Goal: Check status: Check status

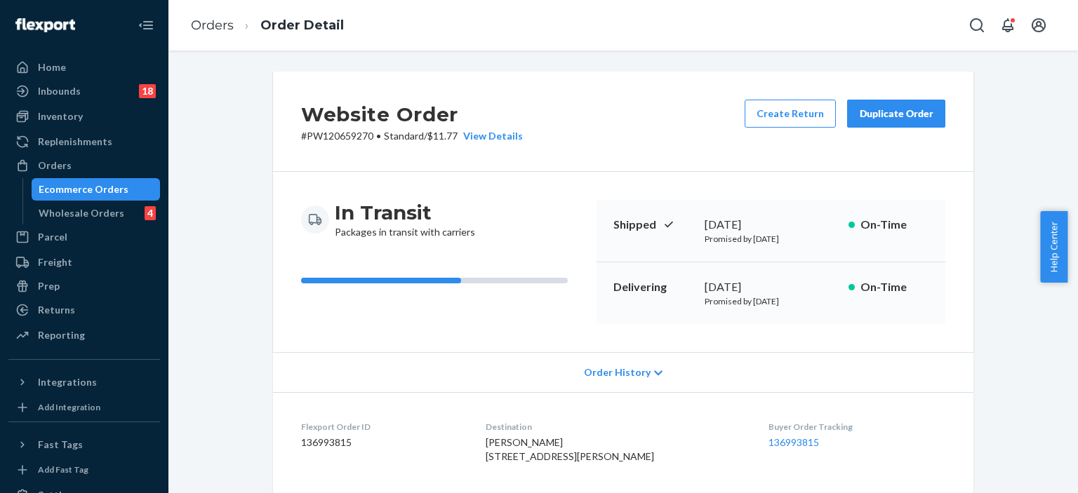
click at [67, 185] on div "Ecommerce Orders" at bounding box center [84, 189] width 90 height 14
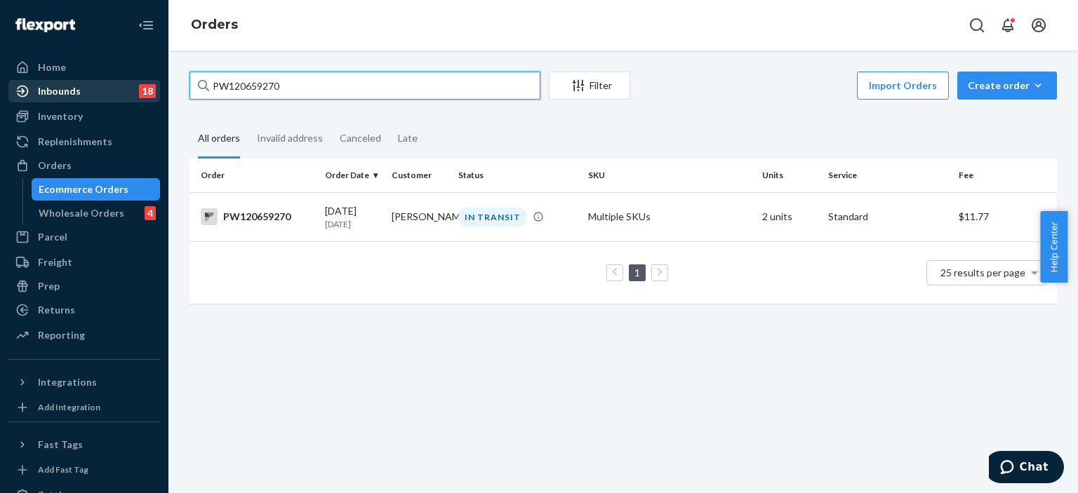
drag, startPoint x: 312, startPoint y: 85, endPoint x: 121, endPoint y: 95, distance: 191.2
click at [121, 95] on div "Home Inbounds 18 Shipping Plans Problems 18 Inventory Products Branded Packagin…" at bounding box center [539, 246] width 1078 height 493
paste input "684"
type input "PW120668470"
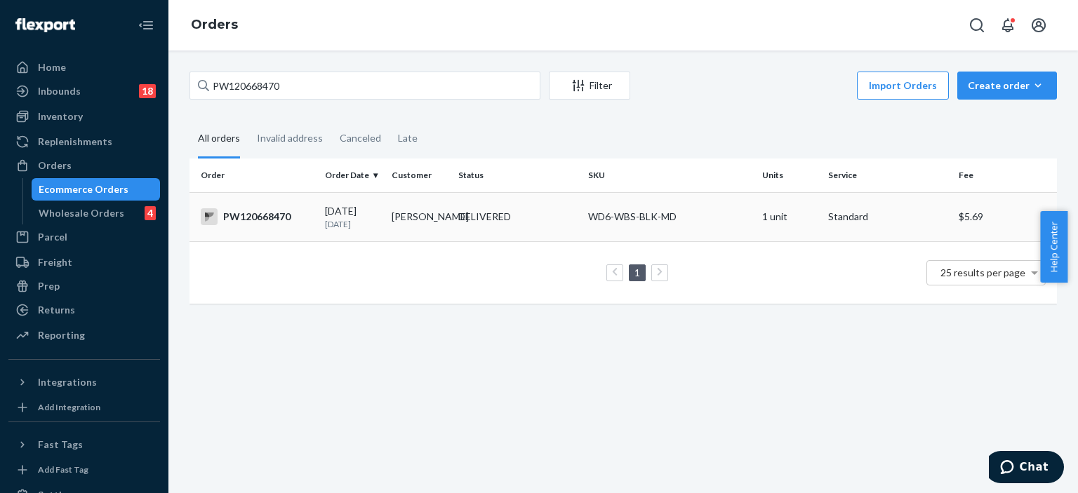
click at [430, 220] on td "[PERSON_NAME]" at bounding box center [419, 216] width 67 height 49
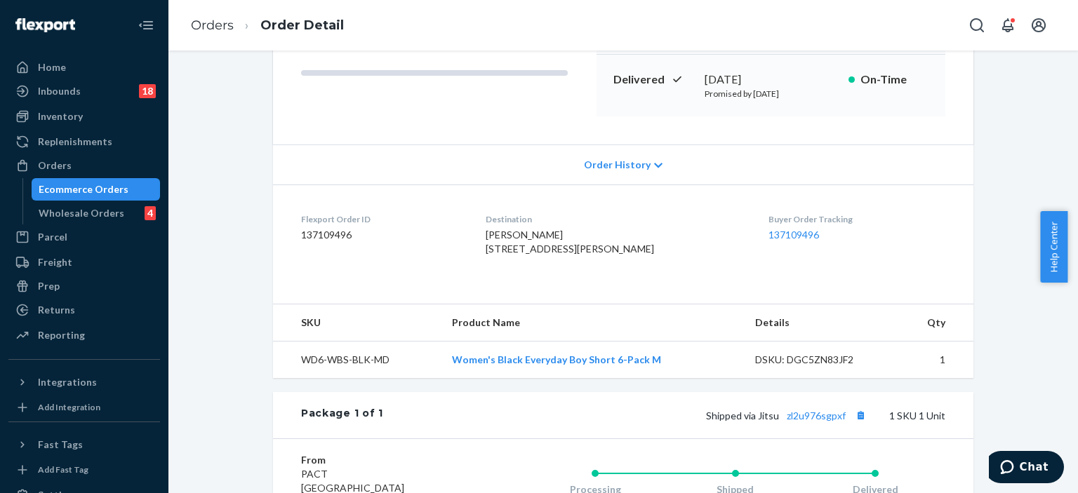
scroll to position [211, 0]
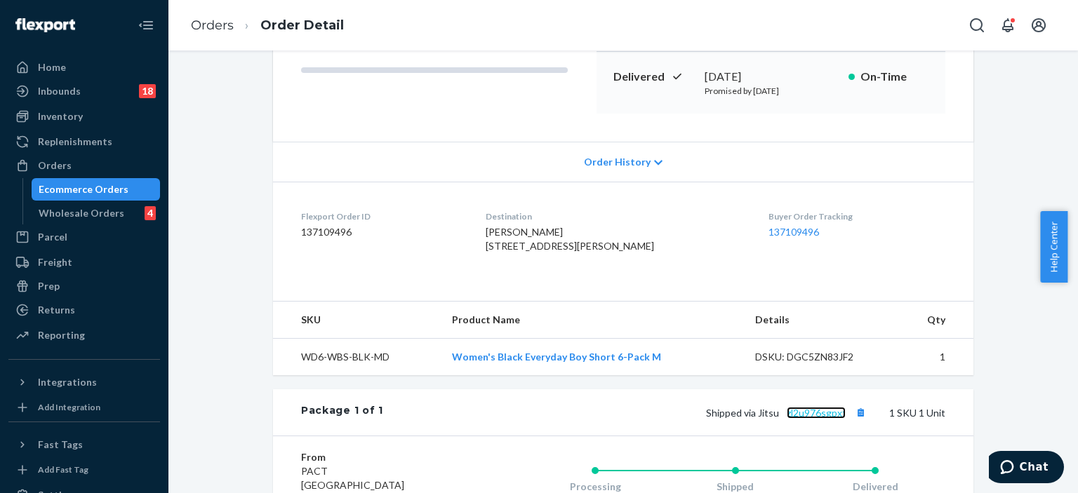
click at [810, 419] on link "zl2u976sgpxf" at bounding box center [816, 413] width 59 height 12
click at [1037, 466] on span "Chat" at bounding box center [1034, 467] width 29 height 13
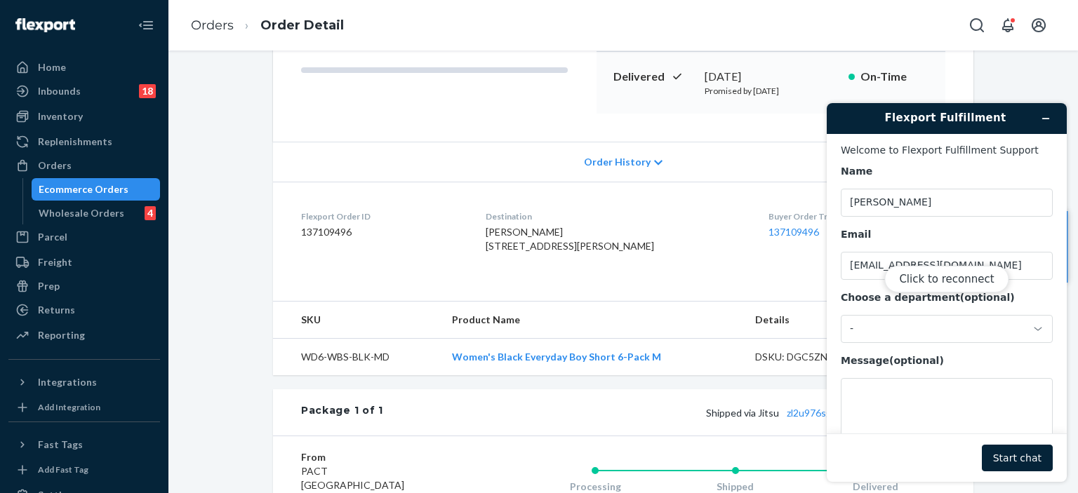
scroll to position [0, 0]
click at [1009, 453] on div "Click to reconnect" at bounding box center [947, 292] width 240 height 379
click at [948, 280] on button "Click to reconnect" at bounding box center [946, 279] width 124 height 27
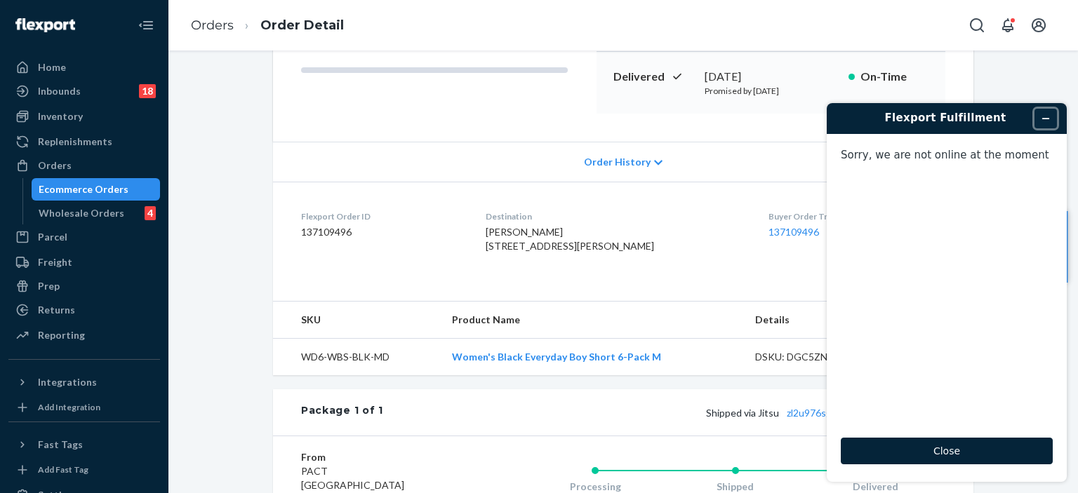
click at [1044, 114] on icon "Minimize widget" at bounding box center [1046, 119] width 10 height 10
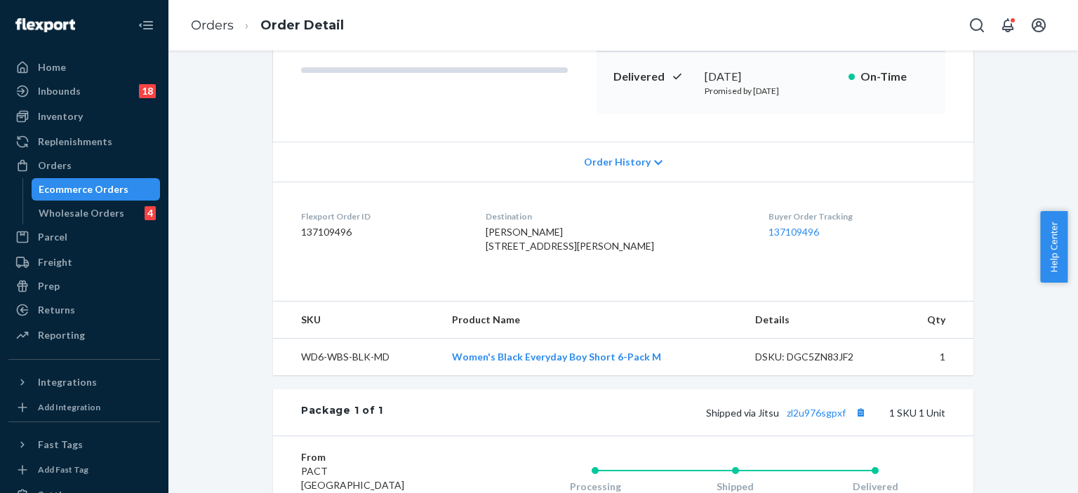
click at [92, 190] on div "Ecommerce Orders" at bounding box center [84, 189] width 90 height 14
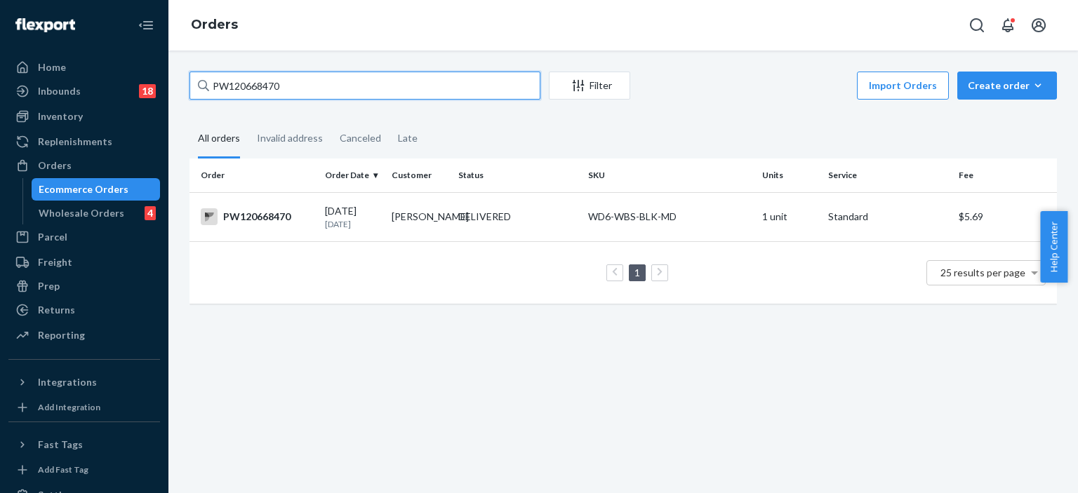
drag, startPoint x: 289, startPoint y: 86, endPoint x: 153, endPoint y: 88, distance: 136.2
click at [153, 88] on div "Home Inbounds 18 Shipping Plans Problems 18 Inventory Products Branded Packagin…" at bounding box center [539, 246] width 1078 height 493
paste input "43266"
type input "PW120643266"
click at [533, 212] on div "DELIVERED" at bounding box center [518, 217] width 124 height 14
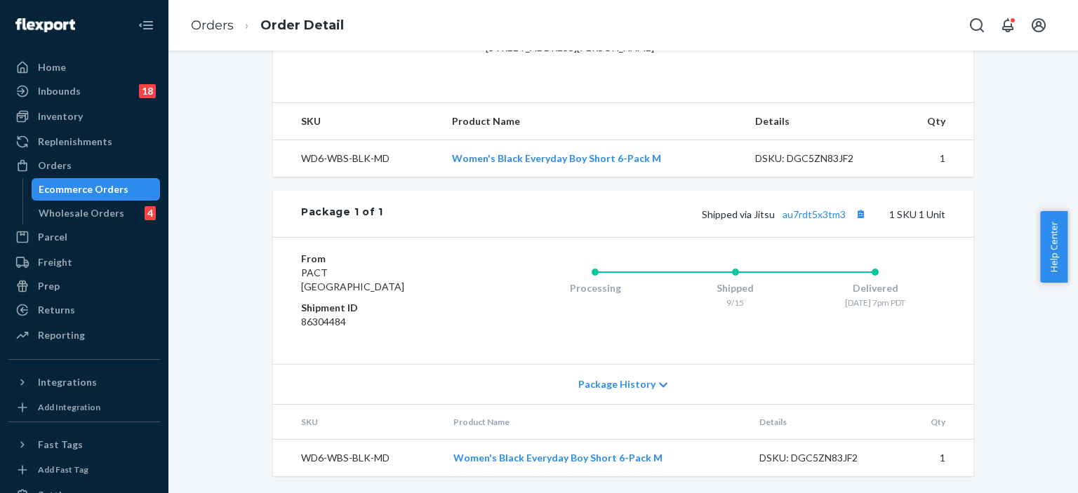
scroll to position [365, 0]
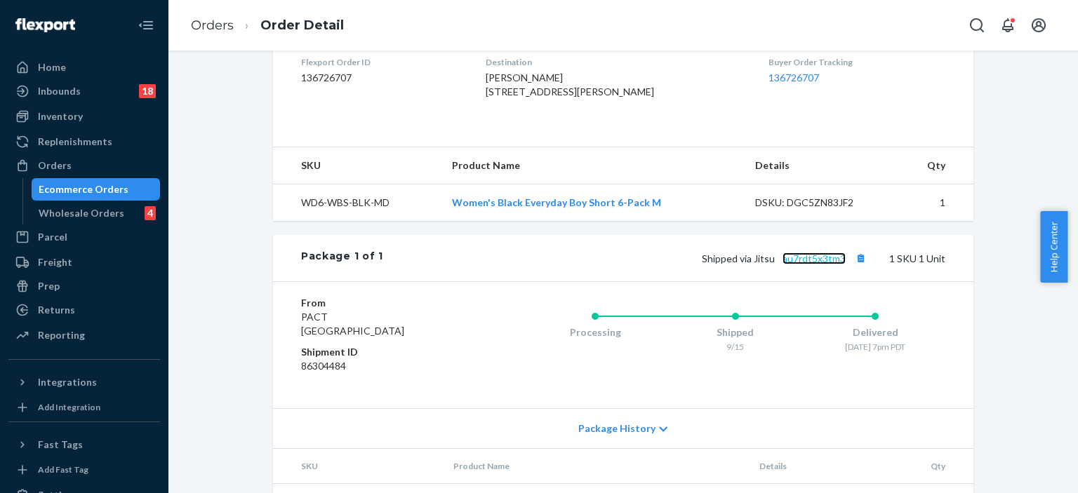
click at [806, 265] on link "au7rdt5x3tm3" at bounding box center [814, 259] width 63 height 12
click at [105, 192] on div "Ecommerce Orders" at bounding box center [84, 189] width 90 height 14
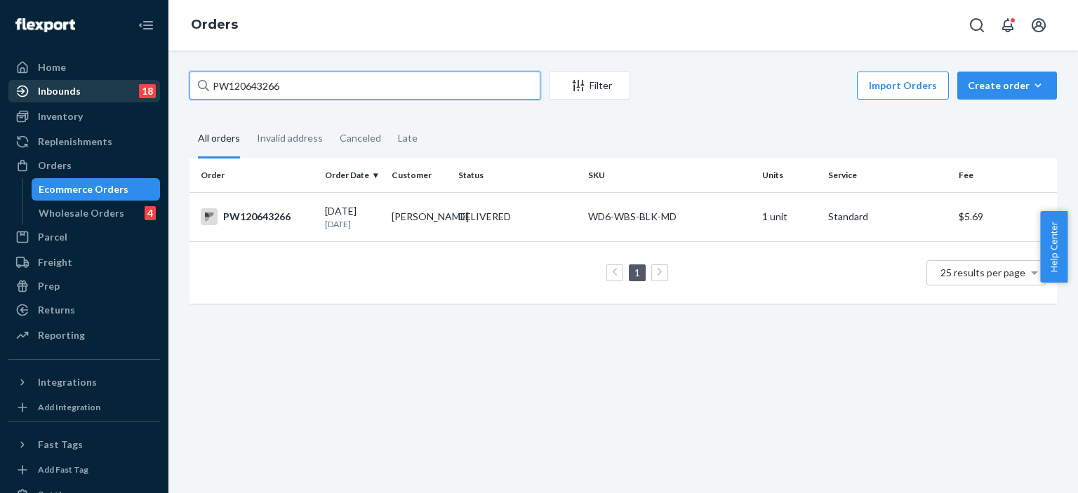
drag, startPoint x: 303, startPoint y: 86, endPoint x: 9, endPoint y: 88, distance: 294.1
click at [9, 88] on div "Home Inbounds 18 Shipping Plans Problems 18 Inventory Products Branded Packagin…" at bounding box center [539, 246] width 1078 height 493
paste input "4821"
type input "PW120644821"
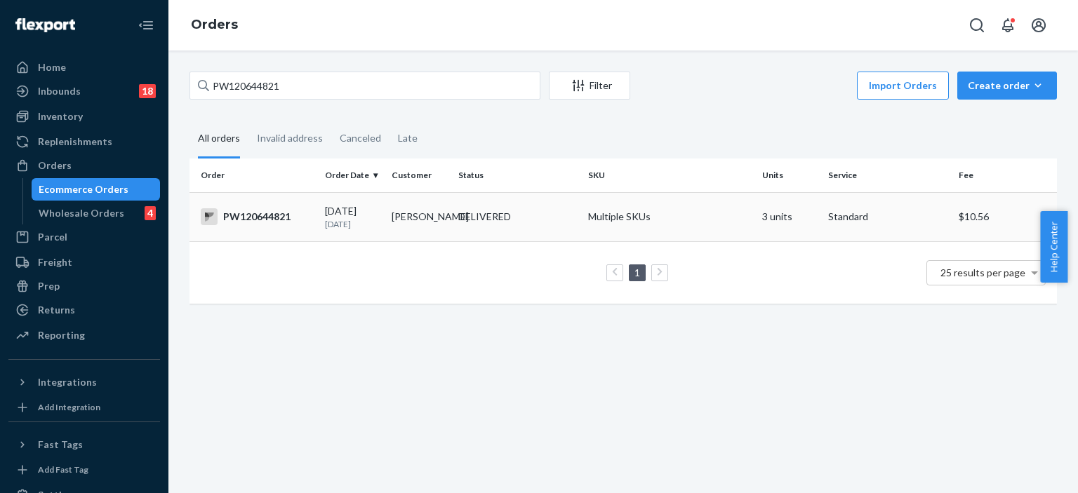
click at [426, 221] on td "[PERSON_NAME]" at bounding box center [419, 216] width 67 height 49
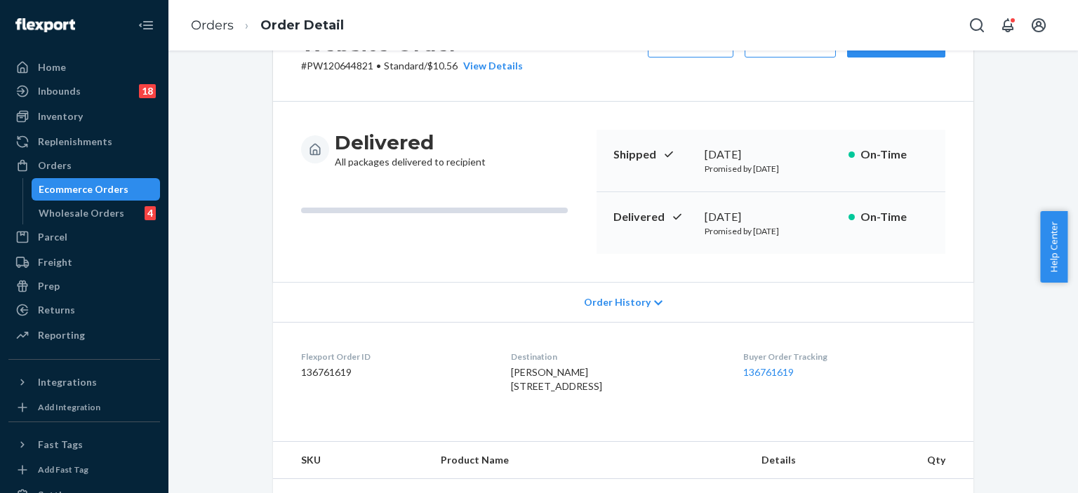
scroll to position [421, 0]
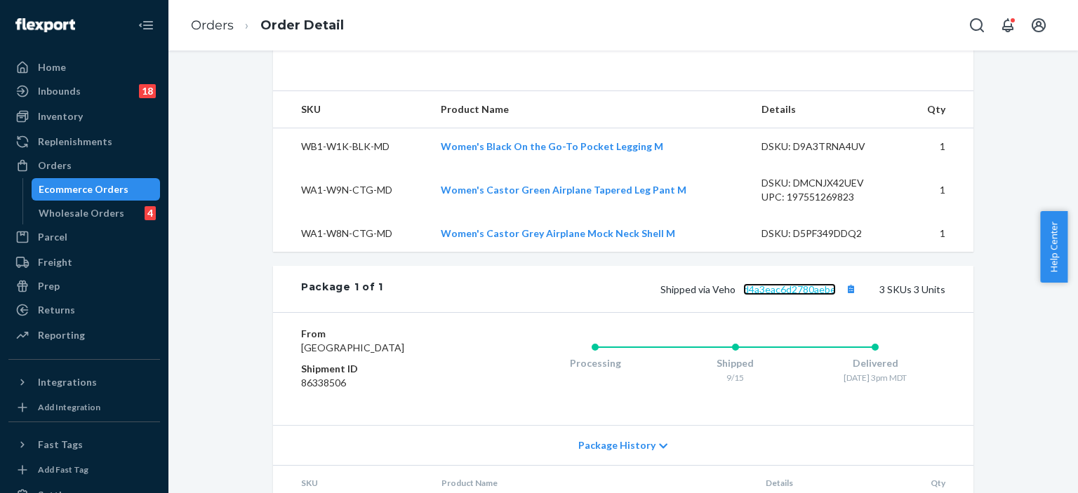
click at [820, 295] on link "d4a3eac6d2780aebe" at bounding box center [789, 290] width 93 height 12
click at [73, 185] on div "Ecommerce Orders" at bounding box center [84, 189] width 90 height 14
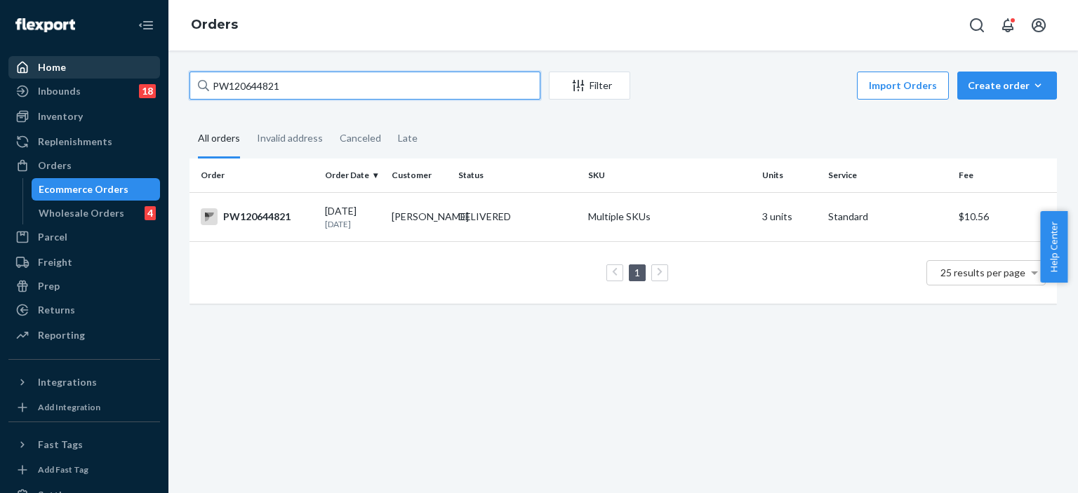
drag, startPoint x: 299, startPoint y: 89, endPoint x: 116, endPoint y: 58, distance: 185.8
click at [145, 84] on div "Home Inbounds 18 Shipping Plans Problems 18 Inventory Products Branded Packagin…" at bounding box center [539, 246] width 1078 height 493
paste input "13917"
type input "PW120613917"
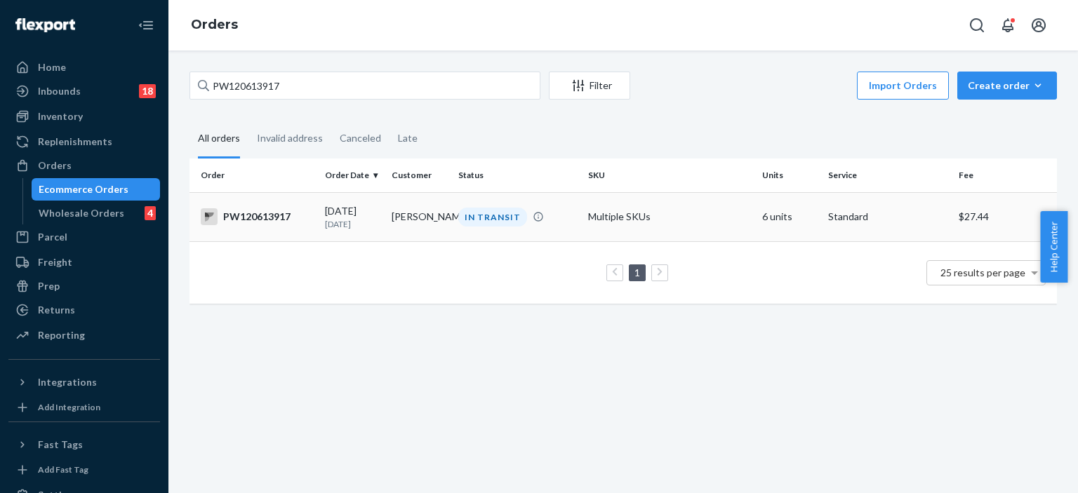
click at [399, 210] on td "[PERSON_NAME]" at bounding box center [419, 216] width 67 height 49
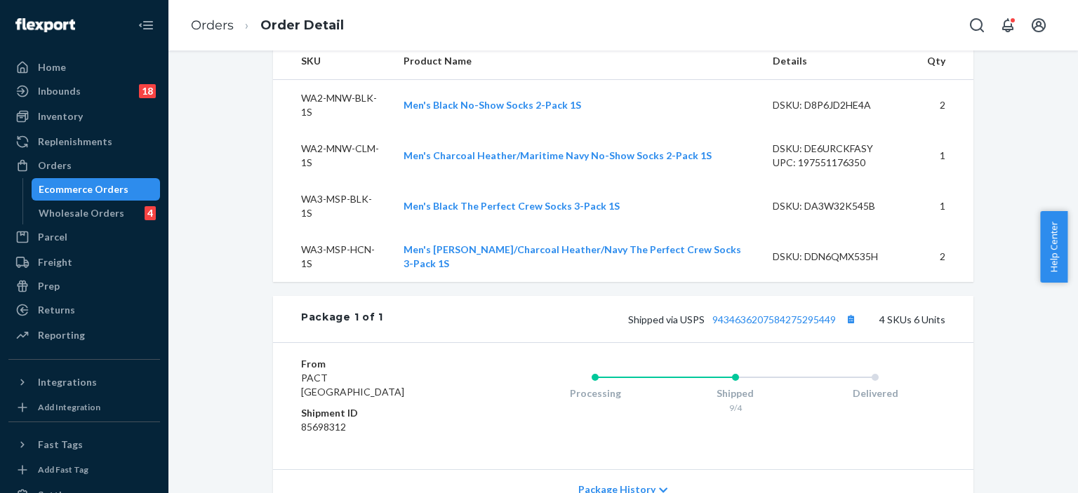
scroll to position [463, 0]
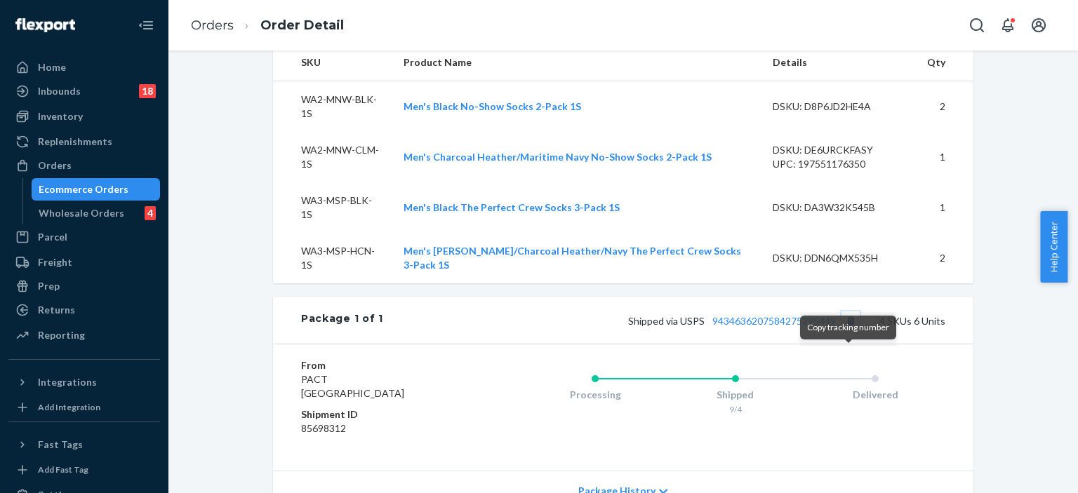
click at [851, 330] on button "Copy tracking number" at bounding box center [851, 321] width 18 height 18
click at [80, 185] on div "Ecommerce Orders" at bounding box center [84, 189] width 90 height 14
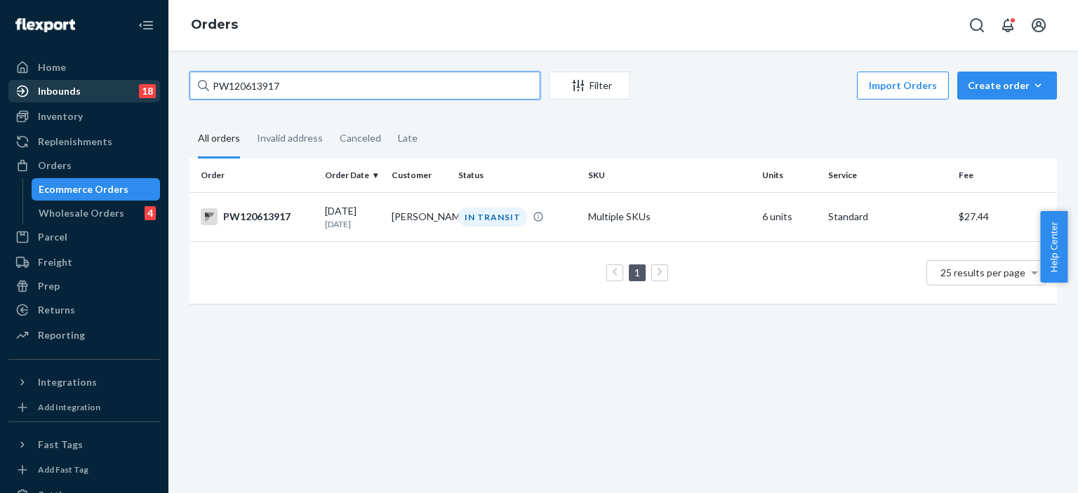
drag, startPoint x: 296, startPoint y: 81, endPoint x: 126, endPoint y: 83, distance: 170.6
click at [126, 83] on div "Home Inbounds 18 Shipping Plans Problems 18 Inventory Products Branded Packagin…" at bounding box center [539, 246] width 1078 height 493
paste input "pw120645798"
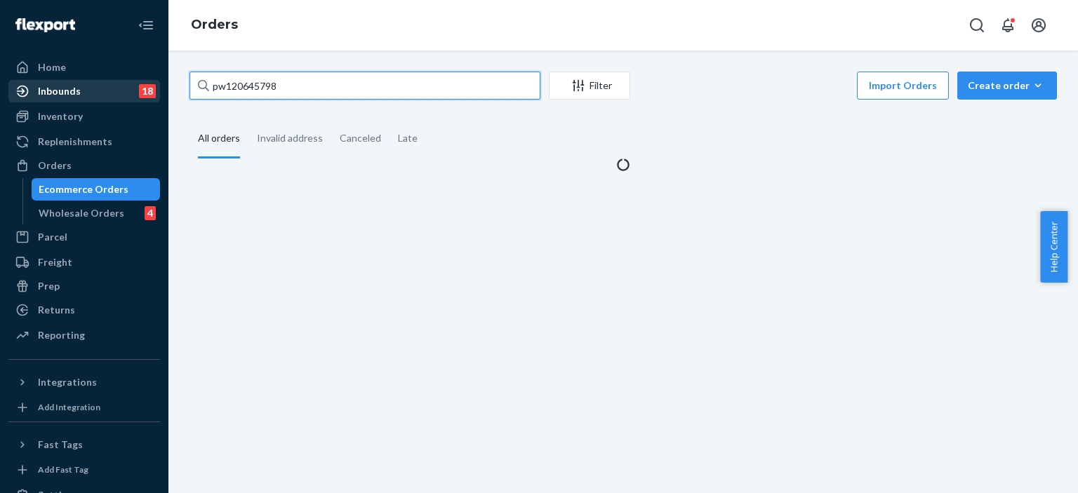
type input "pw120645798"
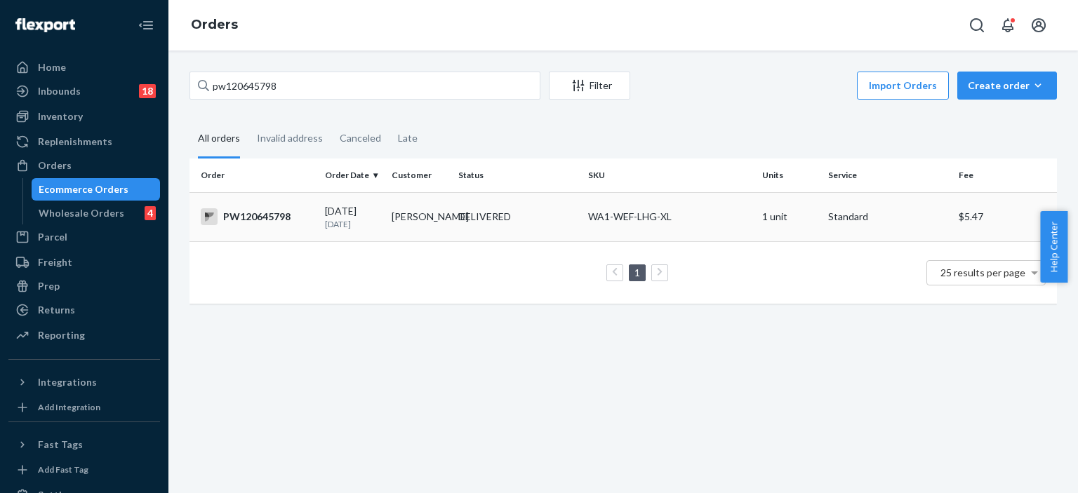
click at [500, 215] on div "DELIVERED" at bounding box center [484, 217] width 53 height 14
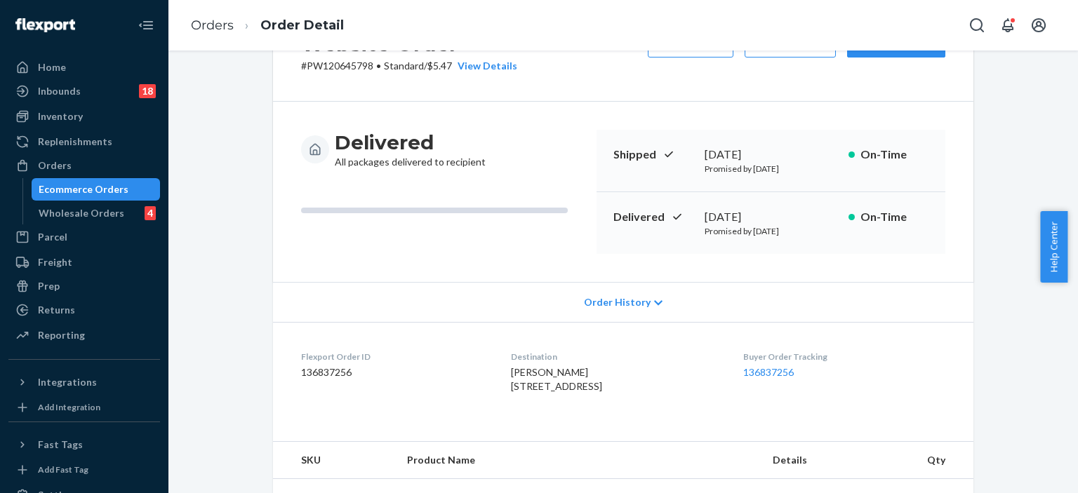
scroll to position [351, 0]
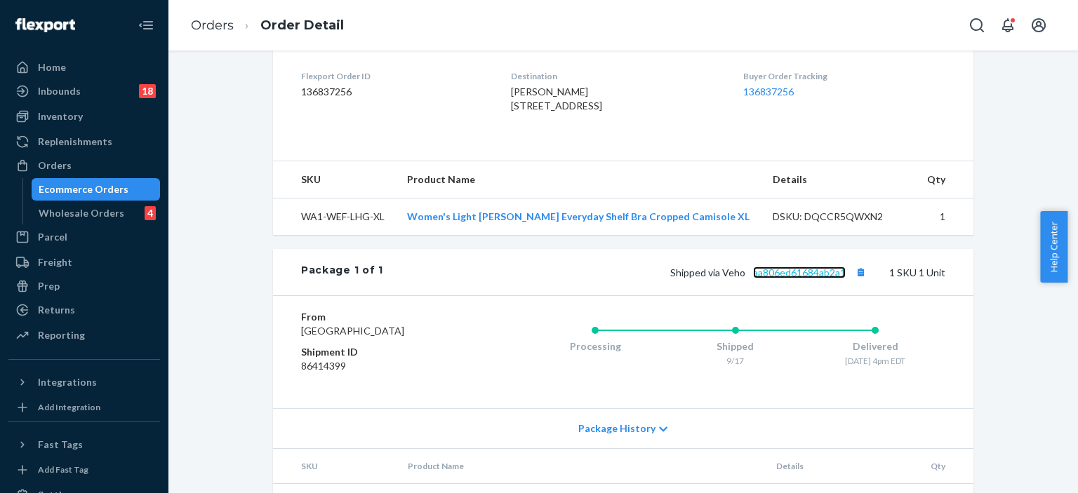
click at [832, 279] on link "aa806ed61684ab2a1" at bounding box center [799, 273] width 93 height 12
